Goal: Go to known website: Access a specific website the user already knows

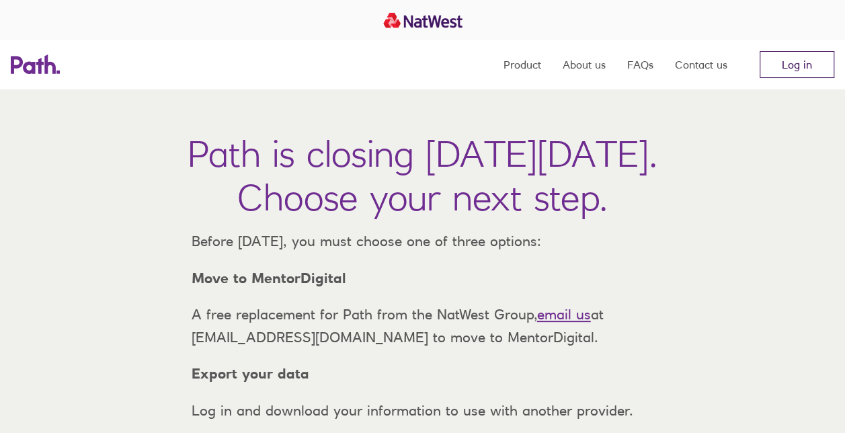
click at [805, 67] on link "Log in" at bounding box center [797, 64] width 75 height 27
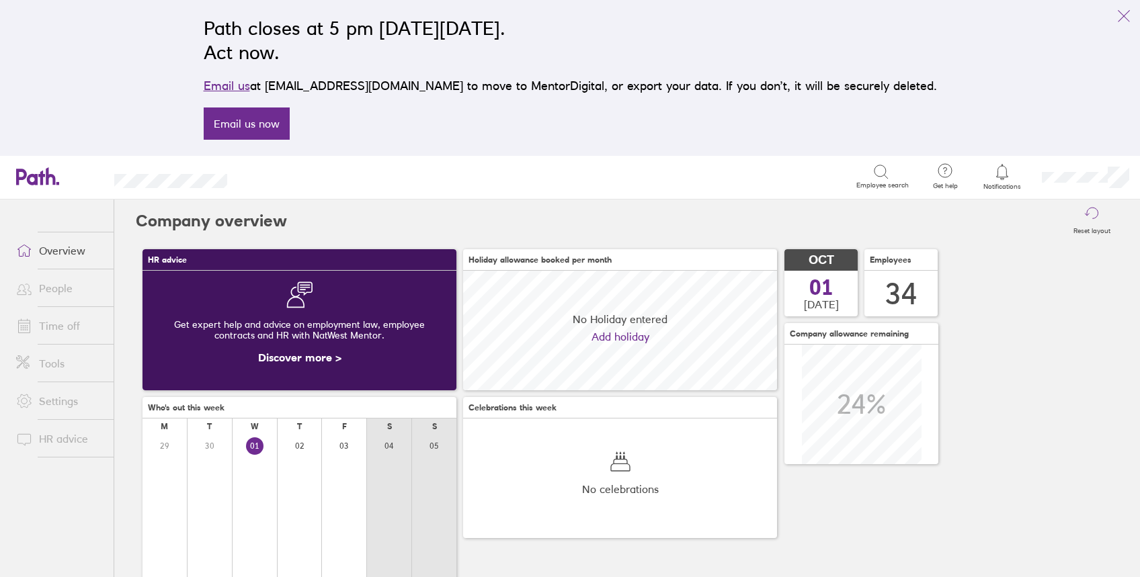
scroll to position [120, 314]
